Goal: Task Accomplishment & Management: Manage account settings

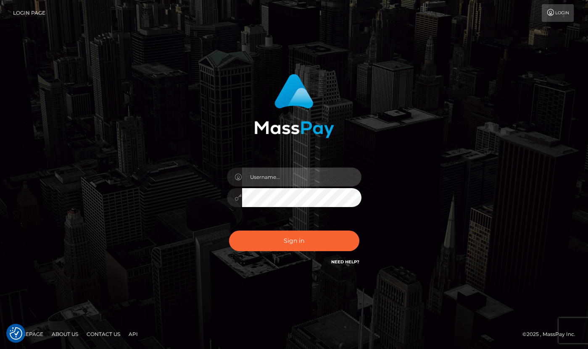
click at [288, 180] on input "text" at bounding box center [301, 177] width 119 height 19
type input "[PERSON_NAME]"
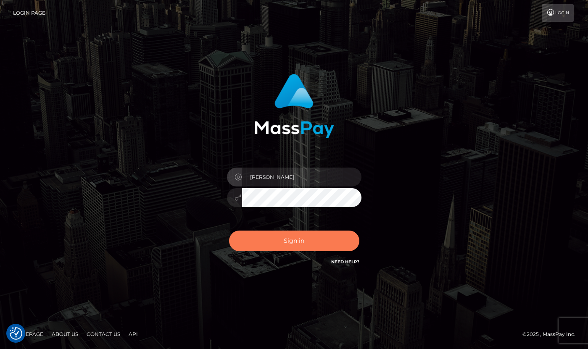
click at [322, 235] on button "Sign in" at bounding box center [294, 241] width 130 height 21
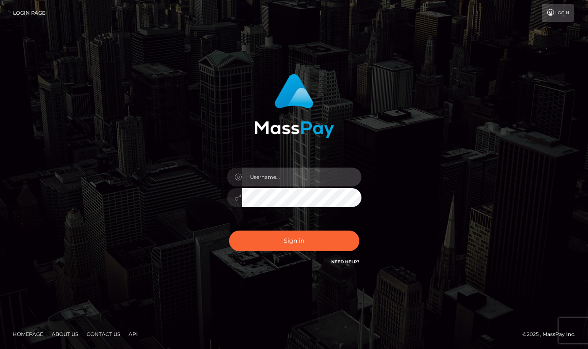
click at [302, 177] on input "text" at bounding box center [301, 177] width 119 height 19
type input "[PERSON_NAME]"
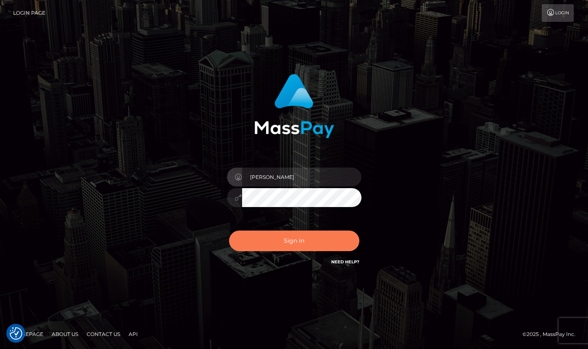
click at [308, 243] on button "Sign in" at bounding box center [294, 241] width 130 height 21
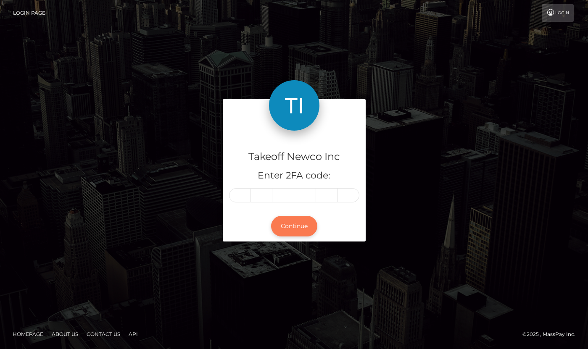
click at [301, 224] on button "Continue" at bounding box center [294, 226] width 46 height 21
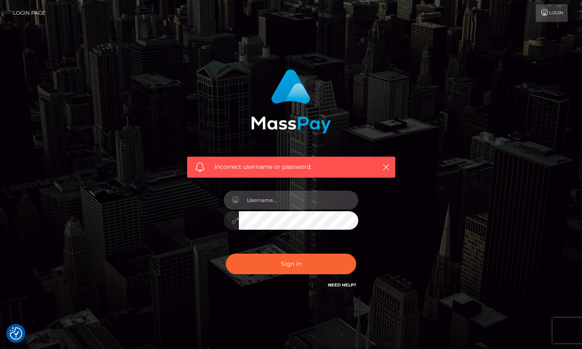
click at [300, 201] on input "text" at bounding box center [298, 200] width 119 height 19
type input "[PERSON_NAME]"
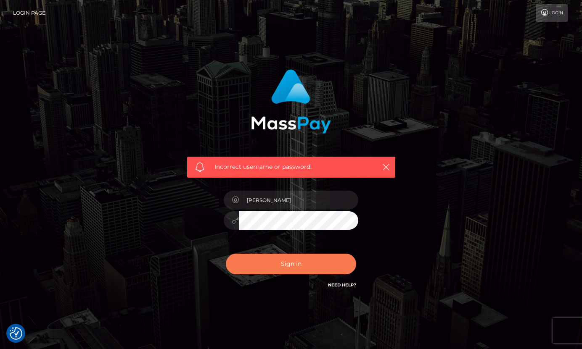
click at [306, 274] on button "Sign in" at bounding box center [291, 264] width 130 height 21
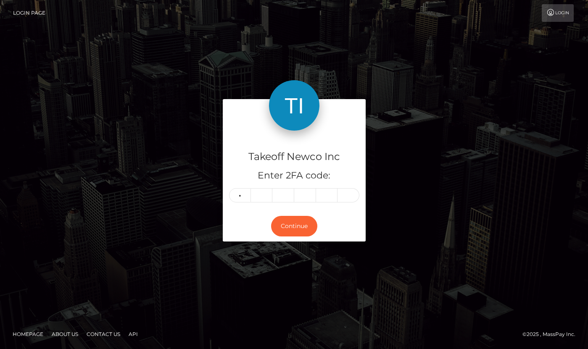
type input "2"
type input "9"
type input "5"
type input "0"
type input "3"
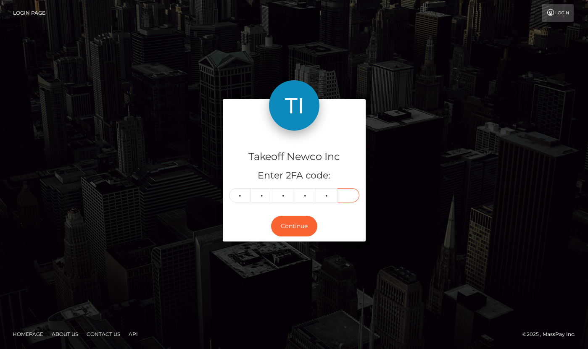
type input "5"
